Goal: Information Seeking & Learning: Learn about a topic

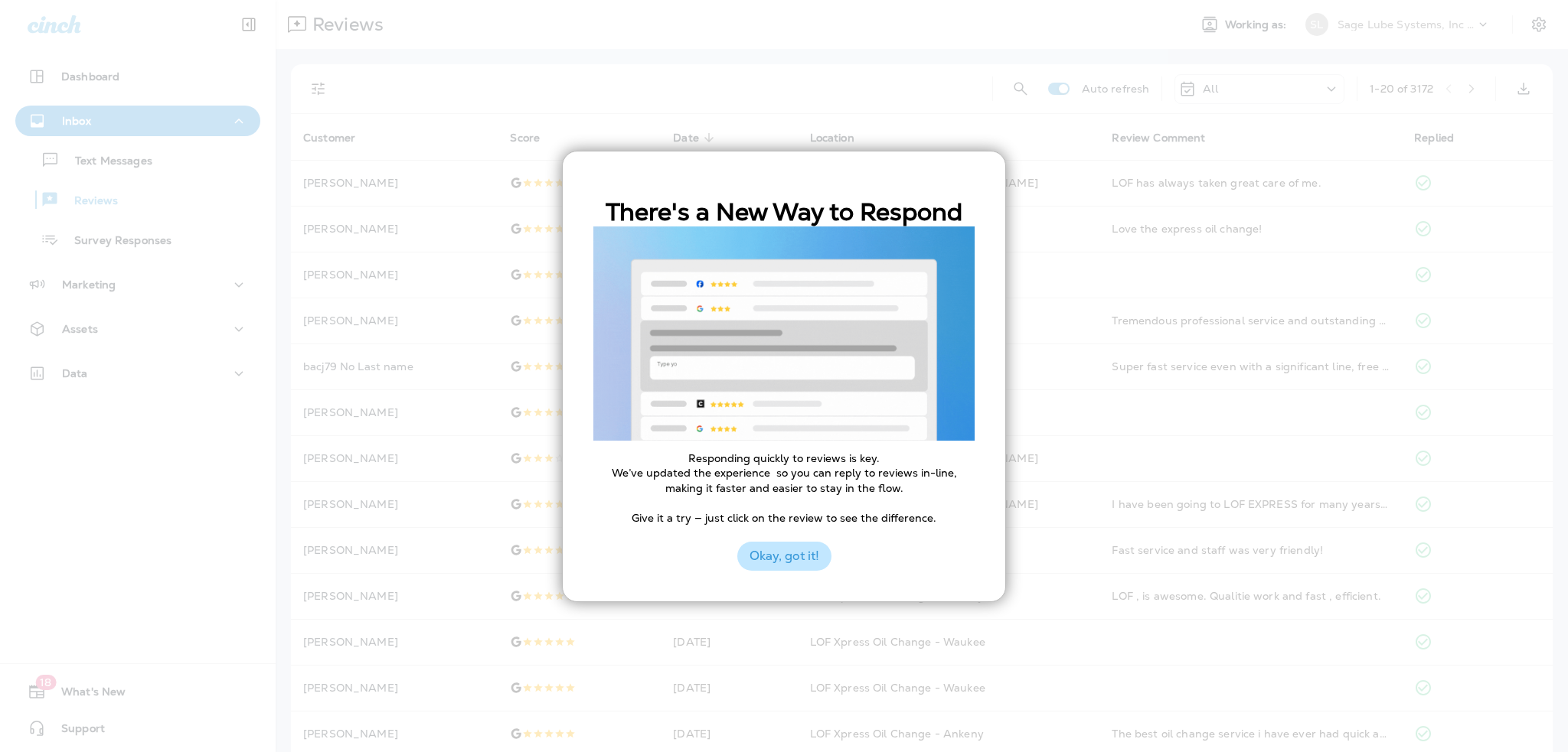
click at [803, 560] on button "Okay, got it!" at bounding box center [784, 557] width 95 height 29
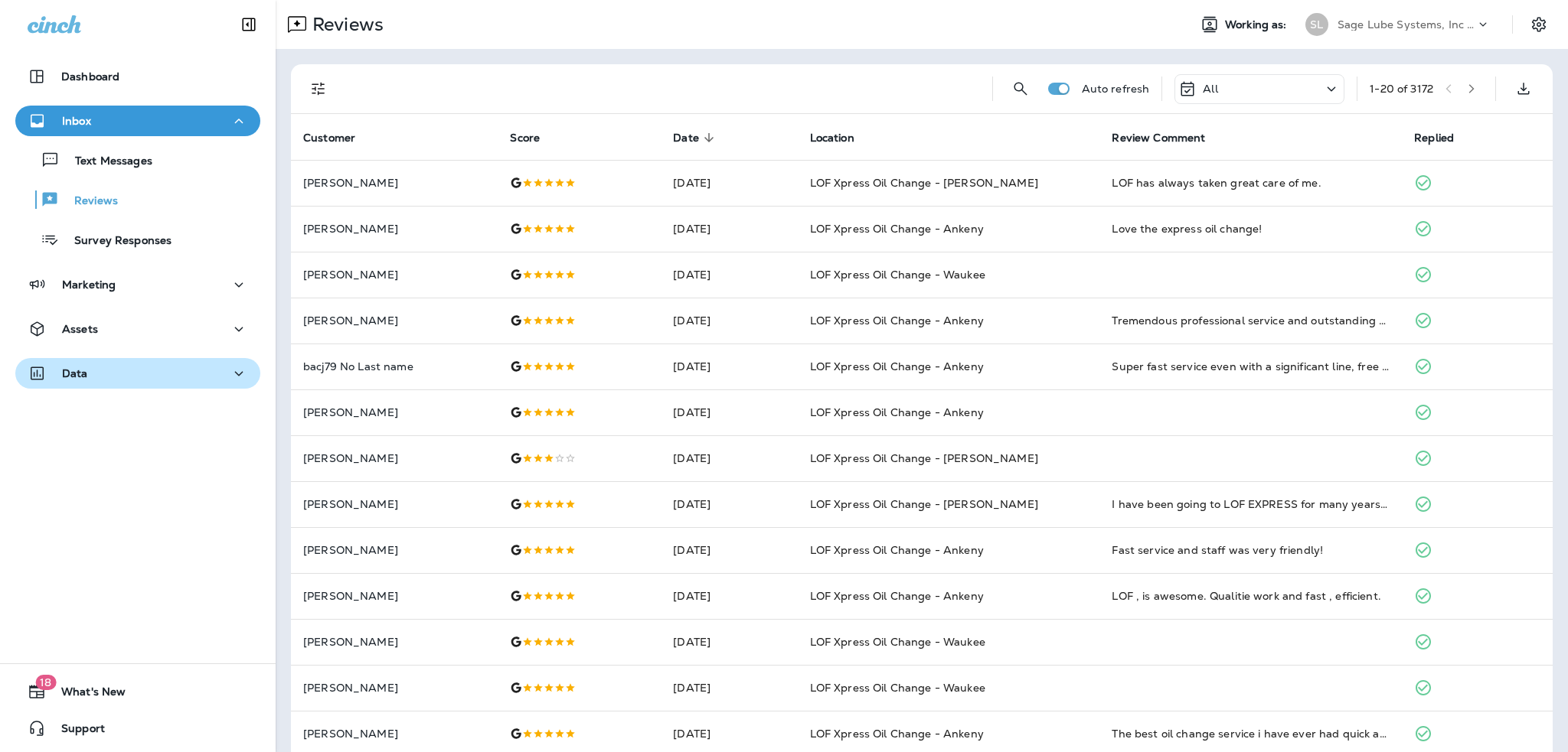
click at [141, 382] on div "Data" at bounding box center [137, 374] width 221 height 19
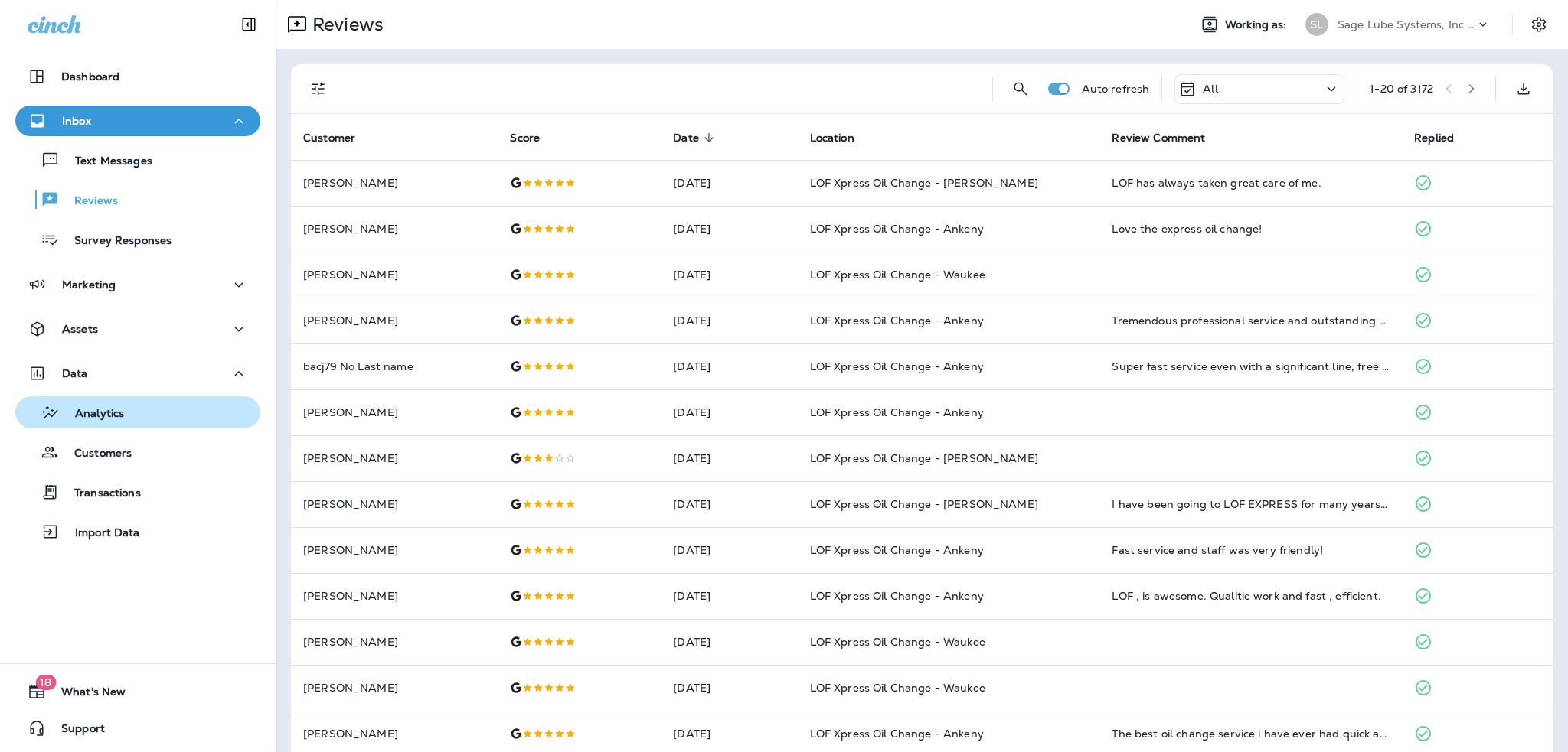
click at [128, 424] on button "Analytics" at bounding box center [137, 413] width 245 height 32
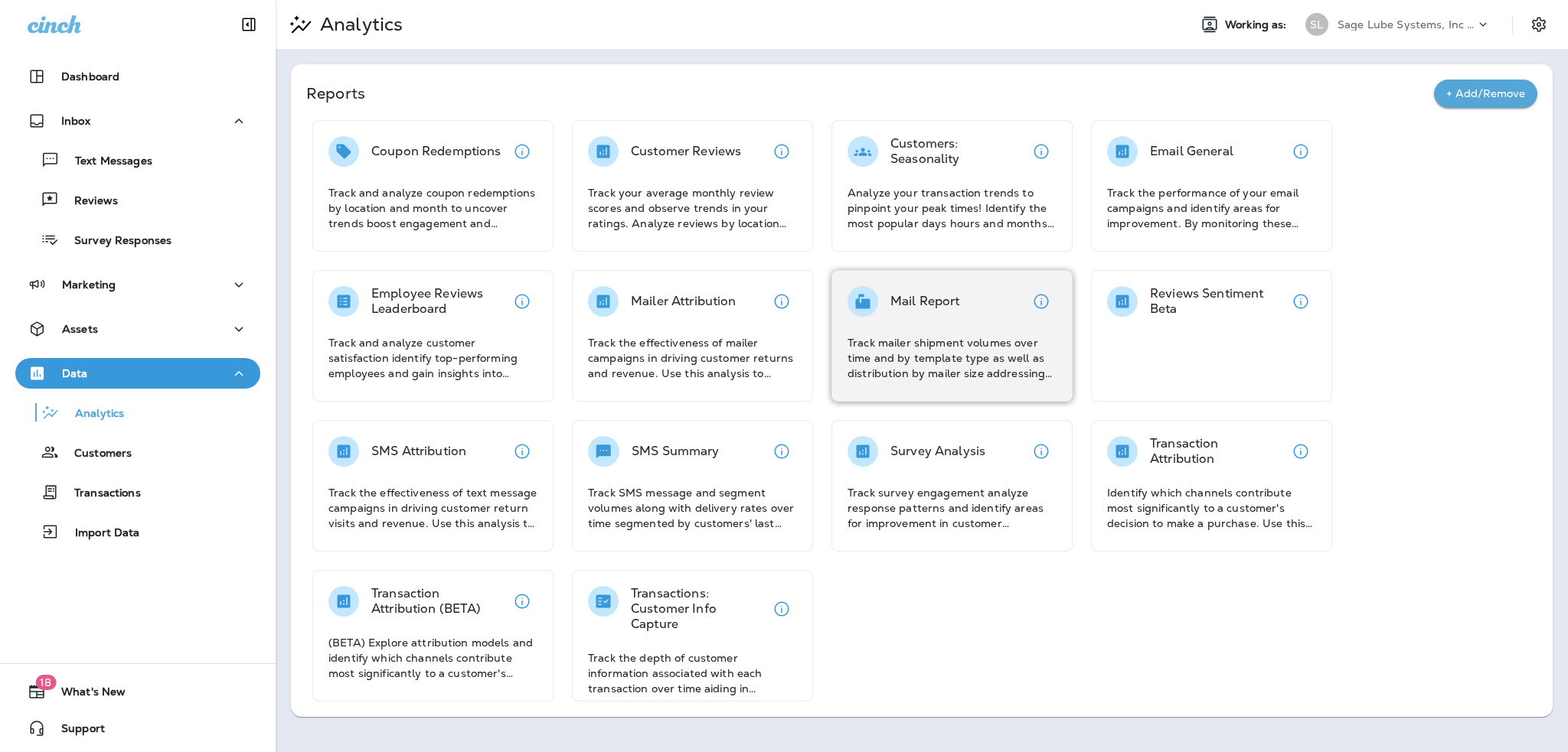
click at [897, 354] on p "Track mailer shipment volumes over time and by template type as well as distrib…" at bounding box center [952, 358] width 209 height 46
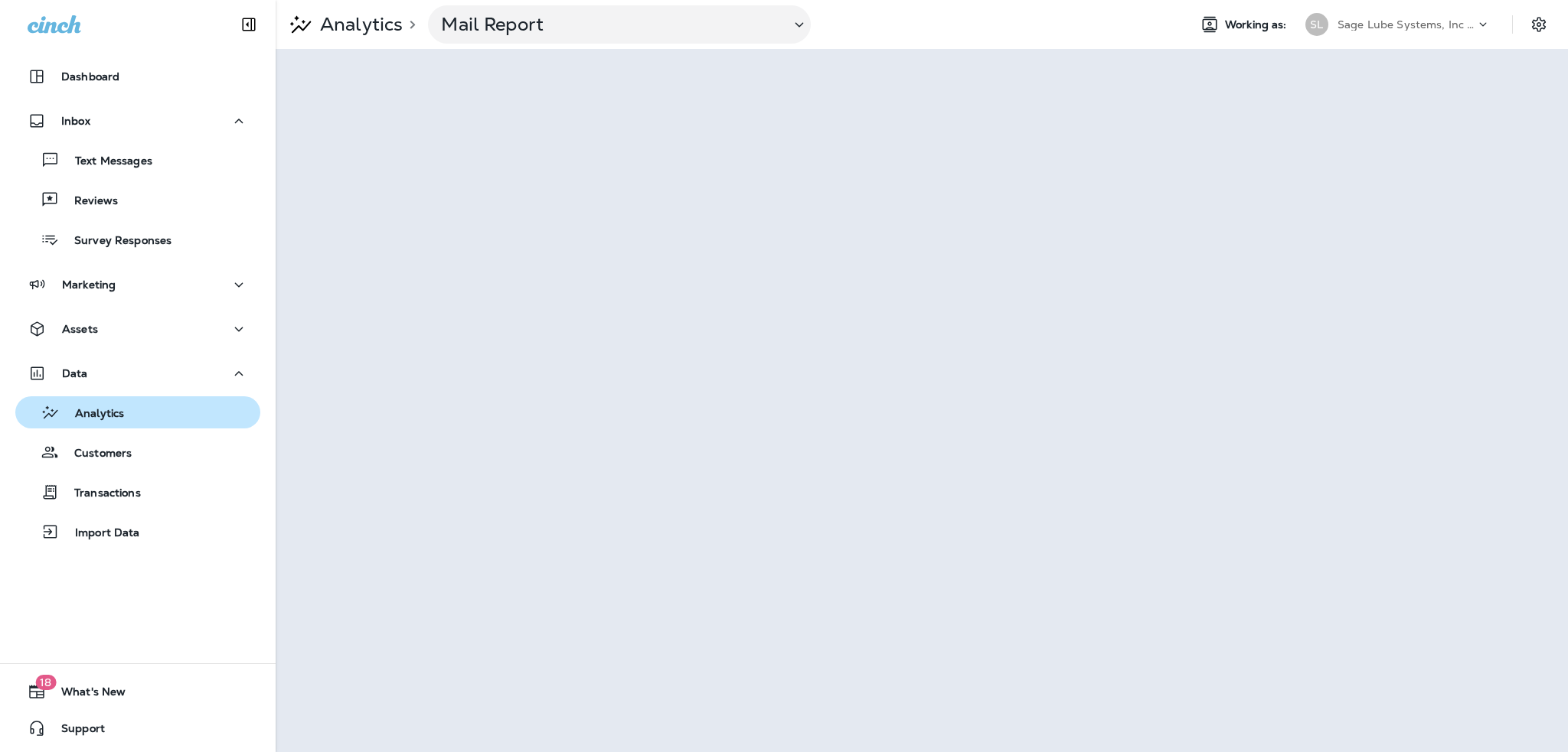
click at [93, 414] on p "Analytics" at bounding box center [92, 414] width 65 height 15
